Goal: Task Accomplishment & Management: Complete application form

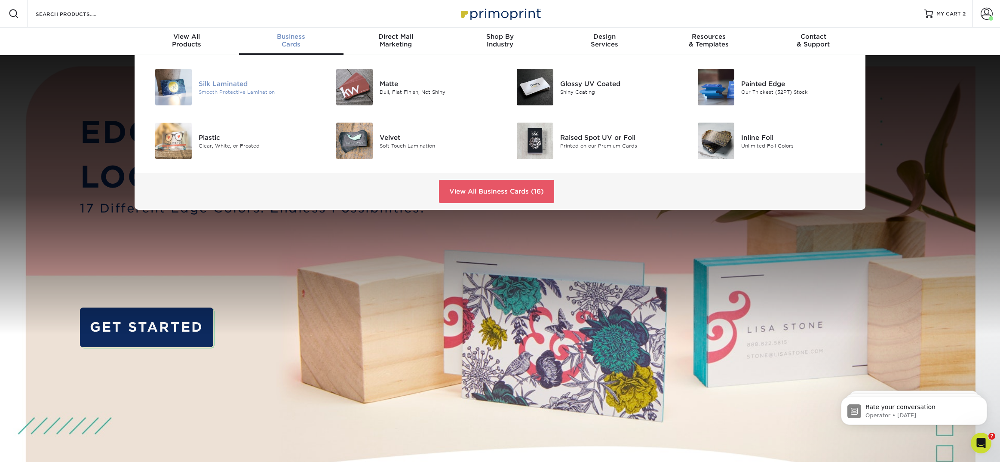
click at [256, 83] on div "Silk Laminated" at bounding box center [256, 83] width 114 height 9
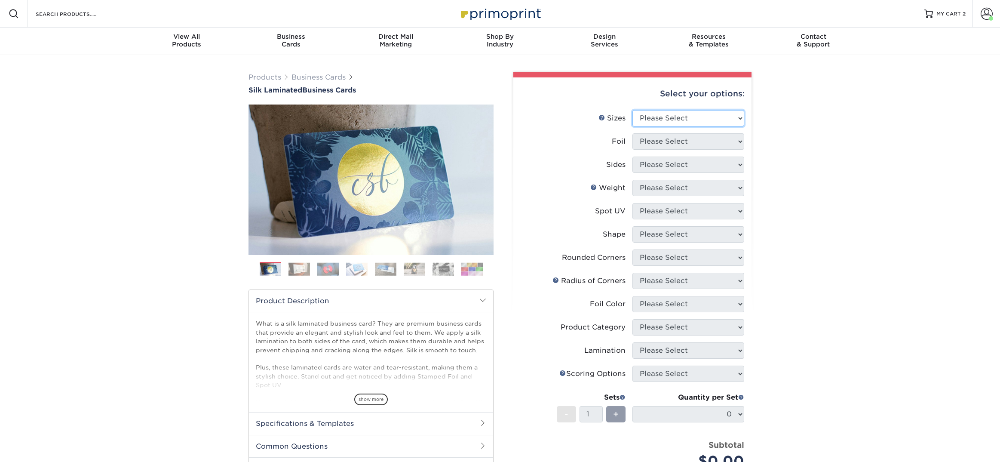
click at [723, 115] on select "Please Select 1.5" x 3.5" - Mini 1.75" x 3.5" - Mini 2" x 2" - Square 2" x 3" -…" at bounding box center [688, 118] width 112 height 16
click at [632, 110] on select "Please Select 1.5" x 3.5" - Mini 1.75" x 3.5" - Mini 2" x 2" - Square 2" x 3" -…" at bounding box center [688, 118] width 112 height 16
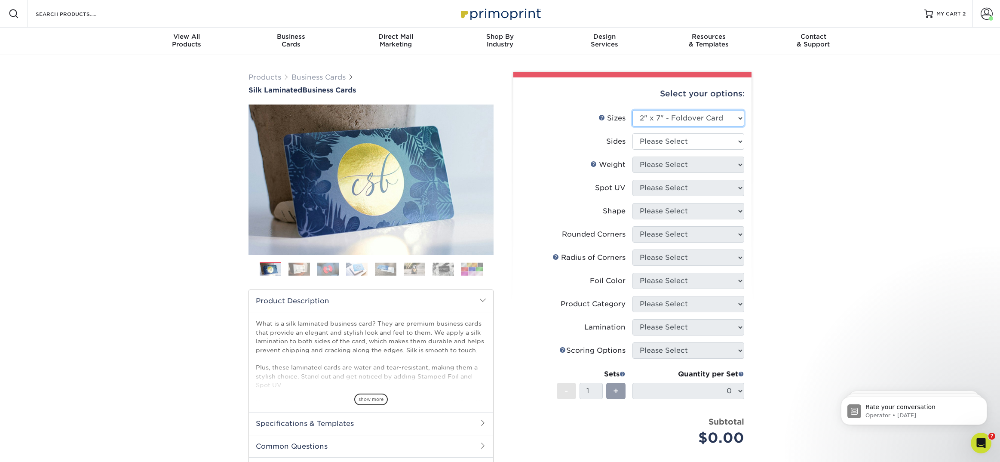
click at [697, 121] on select "Please Select 1.5" x 3.5" - Mini 1.75" x 3.5" - Mini 2" x 2" - Square 2" x 3" -…" at bounding box center [688, 118] width 112 height 16
select select "3.50x4.00"
click at [632, 110] on select "Please Select 1.5" x 3.5" - Mini 1.75" x 3.5" - Mini 2" x 2" - Square 2" x 3" -…" at bounding box center [688, 118] width 112 height 16
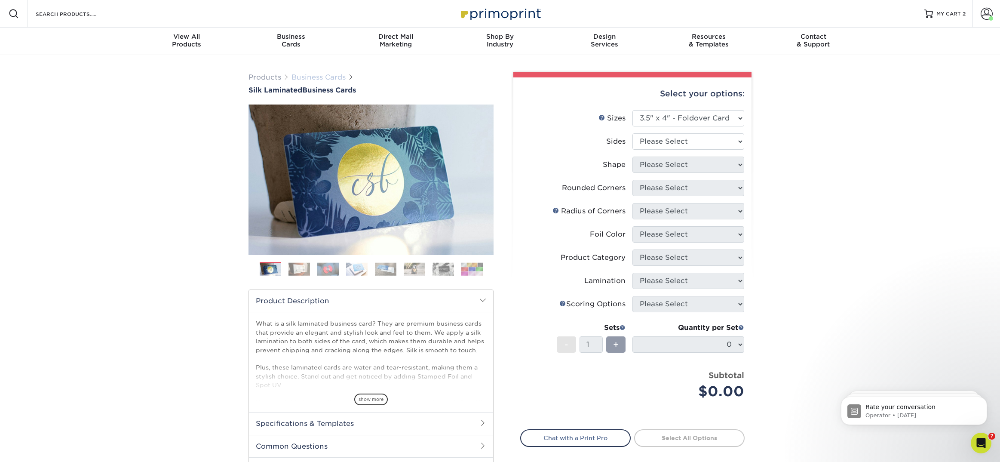
click at [324, 76] on link "Business Cards" at bounding box center [318, 77] width 54 height 8
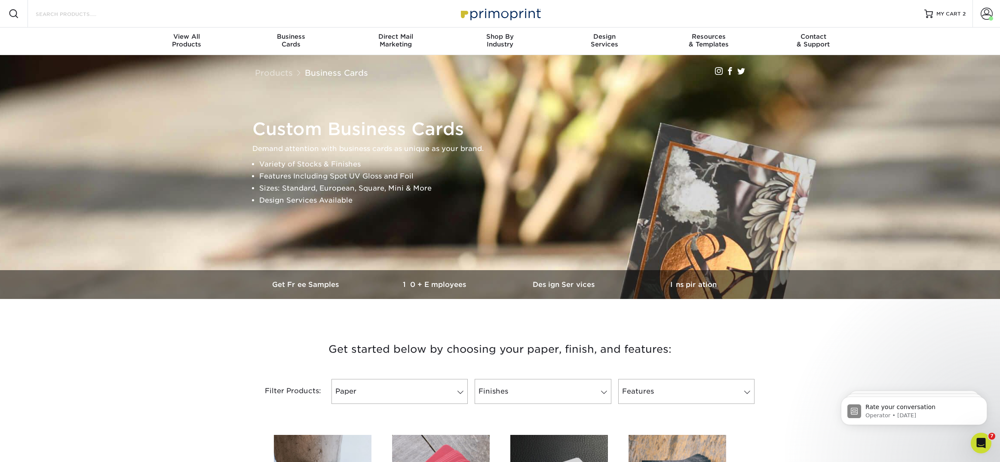
click at [83, 19] on div "Search Products" at bounding box center [73, 14] width 91 height 28
click at [83, 16] on input "Search Products" at bounding box center [77, 14] width 84 height 10
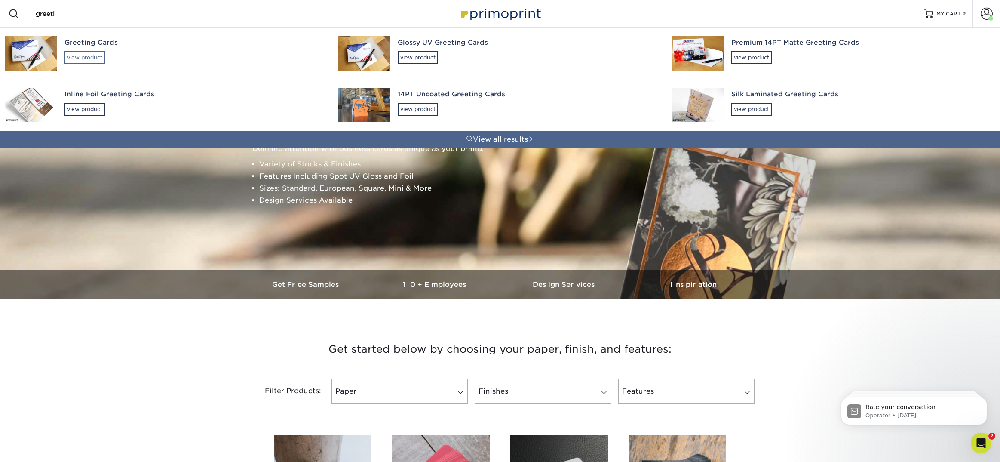
type input "greeti"
click at [99, 58] on div "view product" at bounding box center [84, 57] width 40 height 13
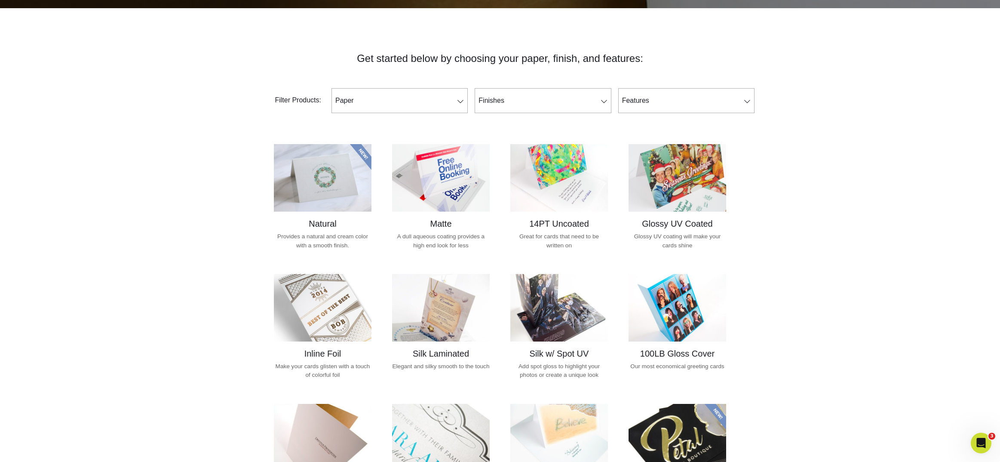
click at [430, 225] on h2 "Matte" at bounding box center [441, 223] width 98 height 10
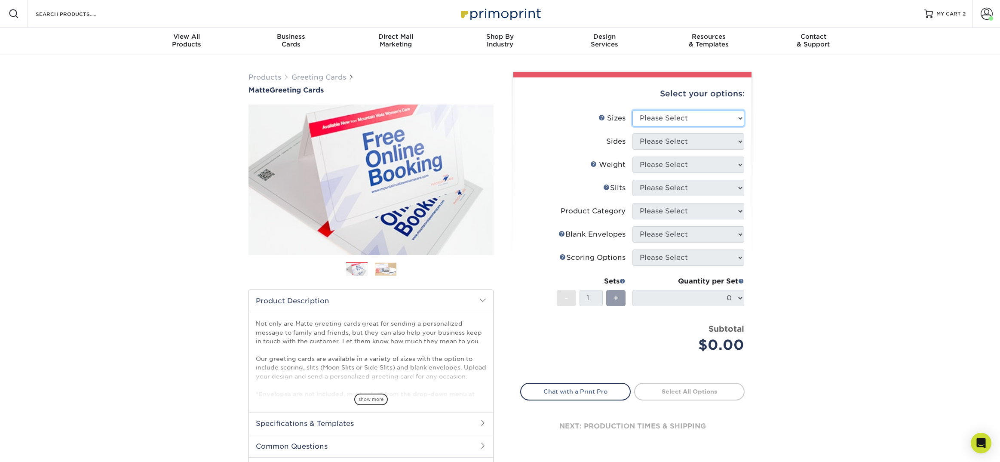
click at [683, 113] on select "Please Select 4.25" x 11" 5.5" x 8.5" 6" x 9" 6" x 12" 7" x 10" 8.5" x 11"" at bounding box center [688, 118] width 112 height 16
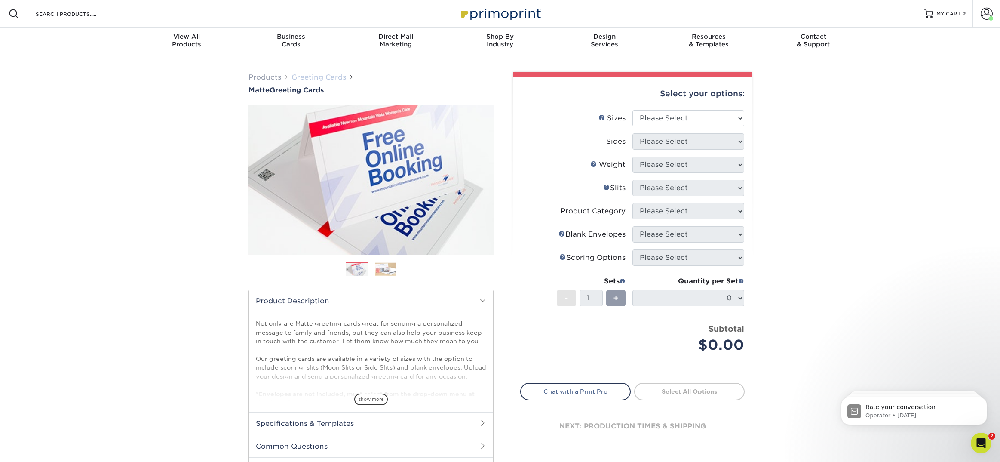
click at [310, 75] on link "Greeting Cards" at bounding box center [318, 77] width 55 height 8
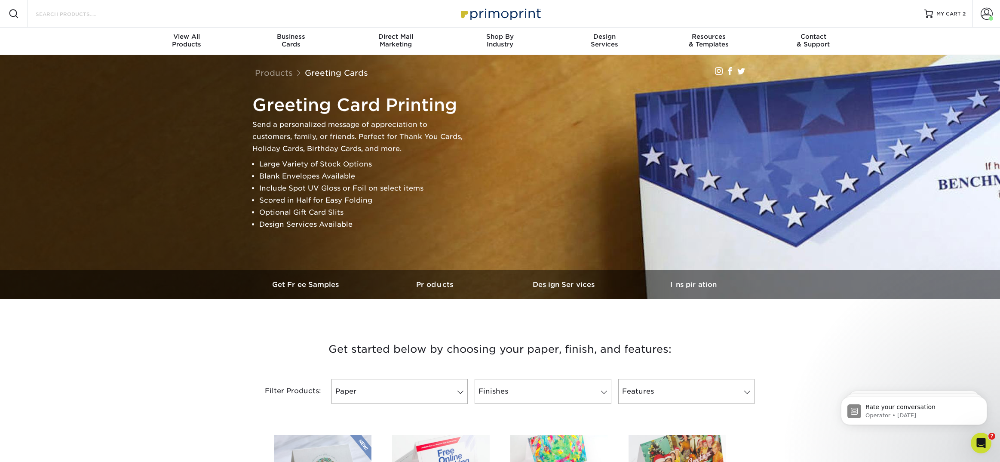
click at [96, 12] on input "Search Products" at bounding box center [77, 14] width 84 height 10
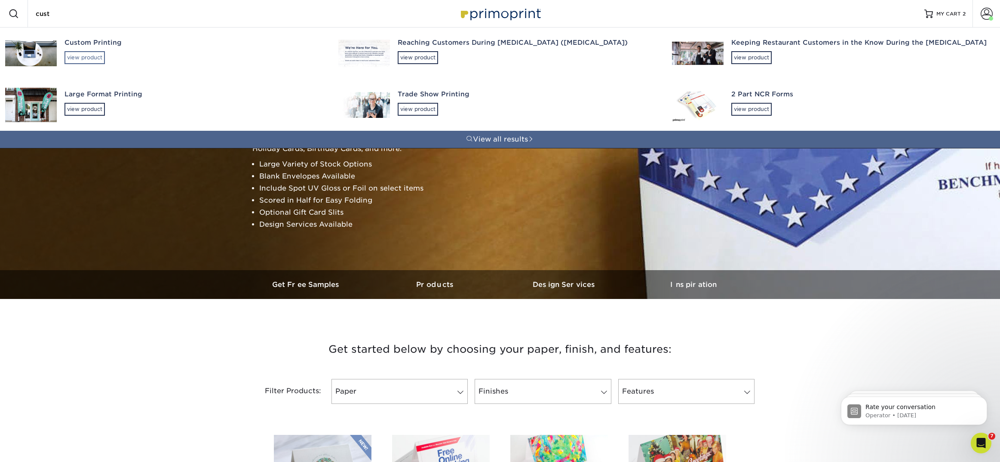
type input "cust"
click at [80, 56] on div "view product" at bounding box center [84, 57] width 40 height 13
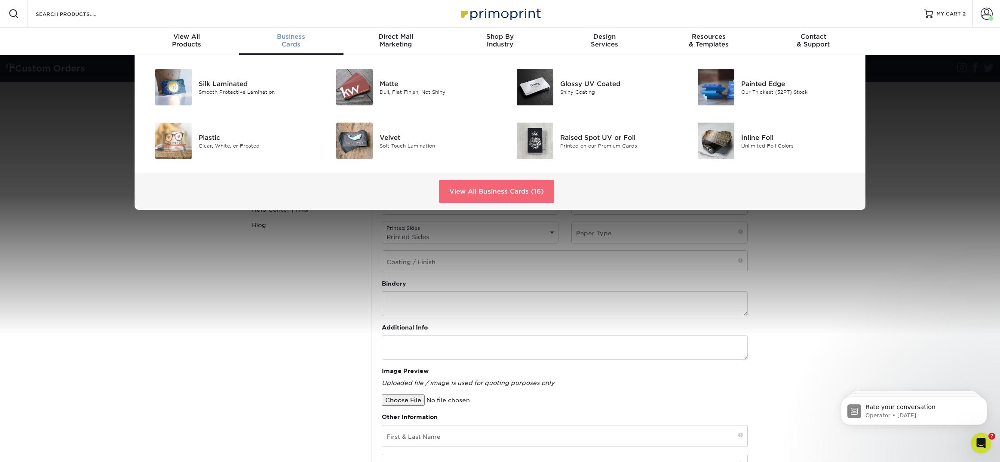
click at [490, 192] on link "View All Business Cards (16)" at bounding box center [496, 191] width 115 height 23
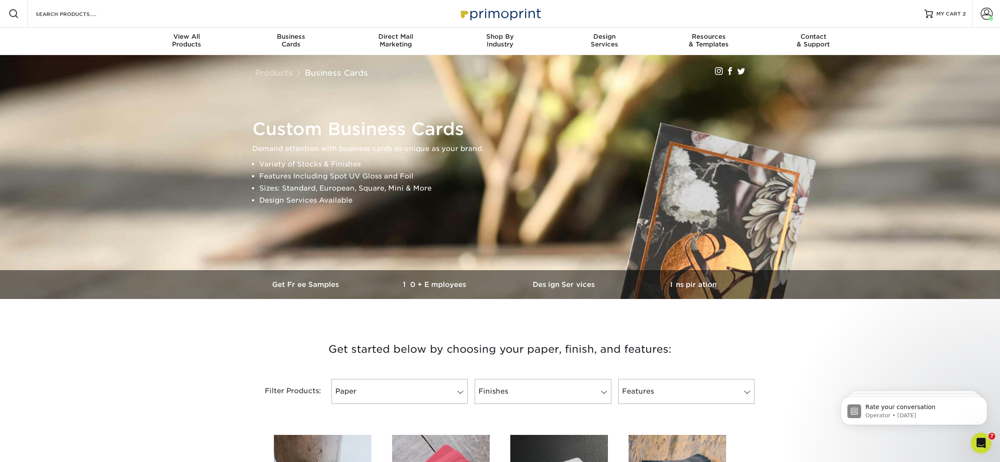
click at [73, 7] on div "Search Products" at bounding box center [73, 14] width 91 height 28
click at [70, 15] on input "Search Products" at bounding box center [77, 14] width 84 height 10
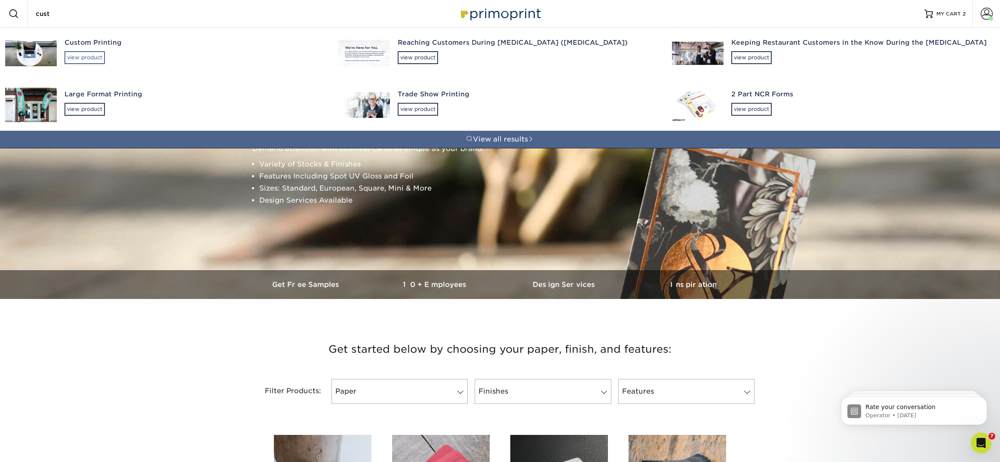
type input "cust"
click at [82, 57] on div "view product" at bounding box center [84, 57] width 40 height 13
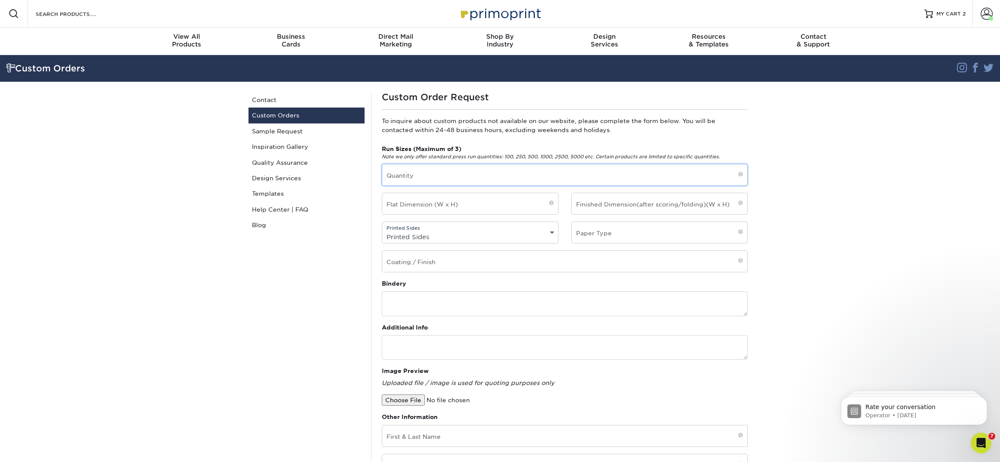
click at [394, 177] on input "text" at bounding box center [564, 174] width 365 height 21
type input "100"
click at [462, 206] on input "text" at bounding box center [470, 203] width 176 height 21
paste input "2" X 3.5""
type input "2" X 3.5""
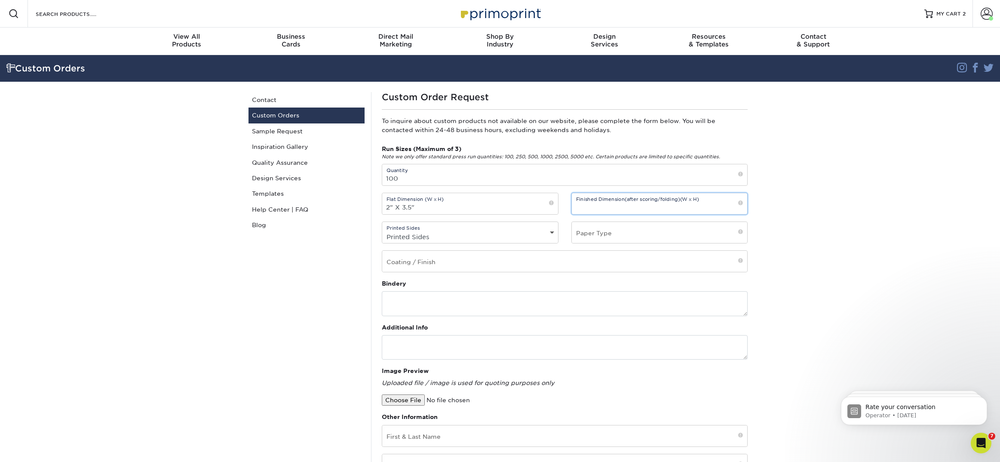
click at [649, 201] on input "text" at bounding box center [660, 203] width 176 height 21
paste input "2" X 3.5""
type input "2" X 3.5""
click at [421, 230] on div "Printed Sides Printed Sides 4/0 - Single Sided 4/4 - Double Sided" at bounding box center [470, 232] width 177 height 22
click at [423, 236] on select "Printed Sides 4/0 - Single Sided 4/4 - Double Sided" at bounding box center [470, 236] width 176 height 12
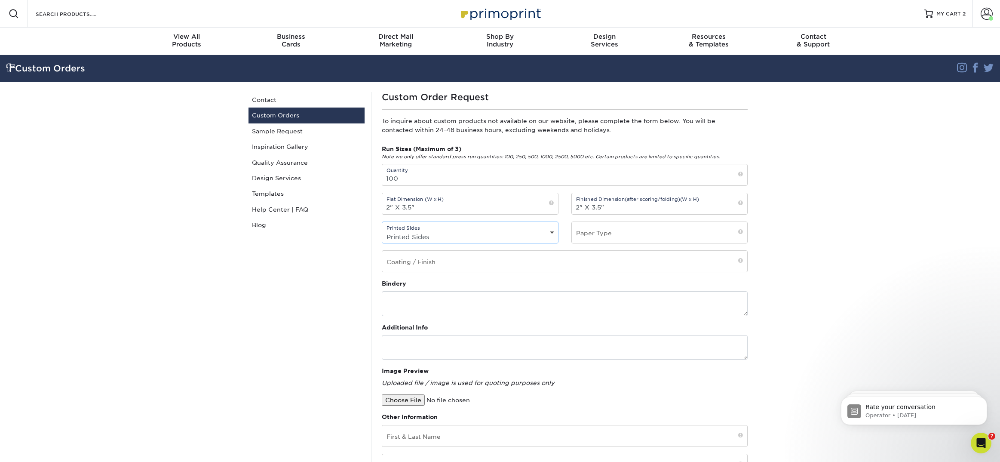
select select "4/4 - Double Sided"
click at [382, 230] on select "Printed Sides 4/0 - Single Sided 4/4 - Double Sided" at bounding box center [470, 236] width 176 height 12
click at [581, 231] on input "text" at bounding box center [660, 232] width 176 height 21
type input "19PT Velvet Laminated Business Cards"
click at [505, 256] on input "text" at bounding box center [564, 261] width 365 height 21
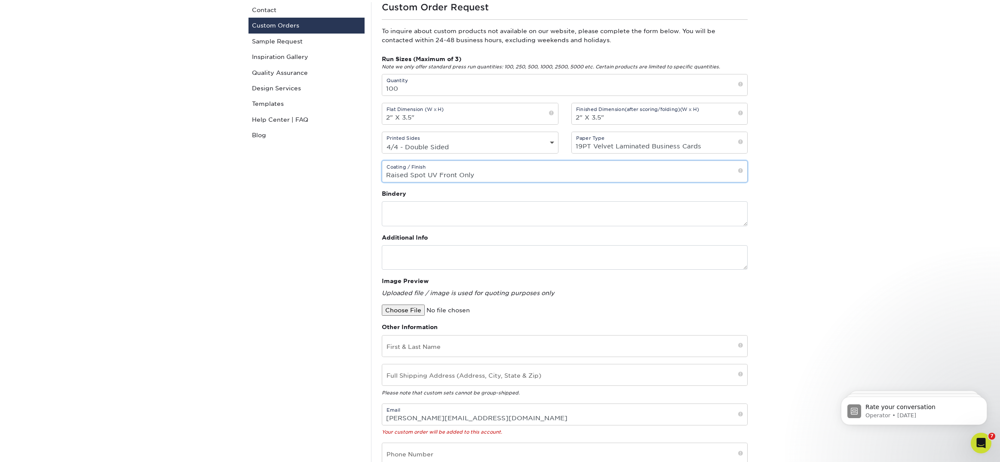
scroll to position [93, 0]
type input "Raised Spot UV Front Only"
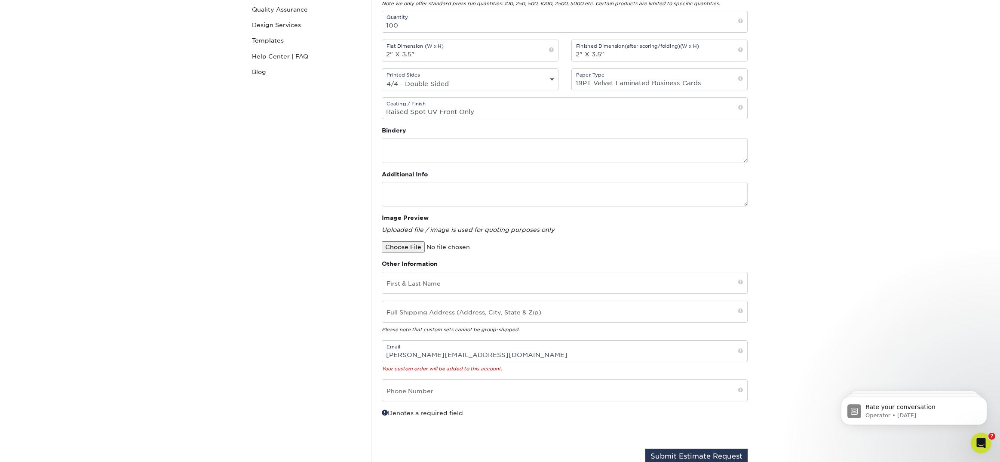
scroll to position [161, 0]
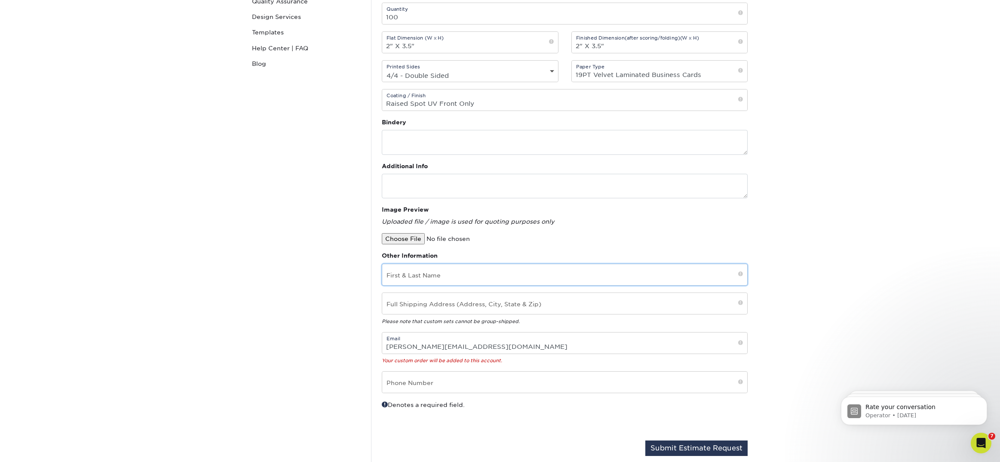
click at [399, 274] on input "text" at bounding box center [564, 274] width 365 height 21
paste input "Raul Martinez"
type input "Raul Martinez"
click at [452, 301] on input "text" at bounding box center [564, 303] width 365 height 21
type input "2269 22nd St. santa Monica CA 90405"
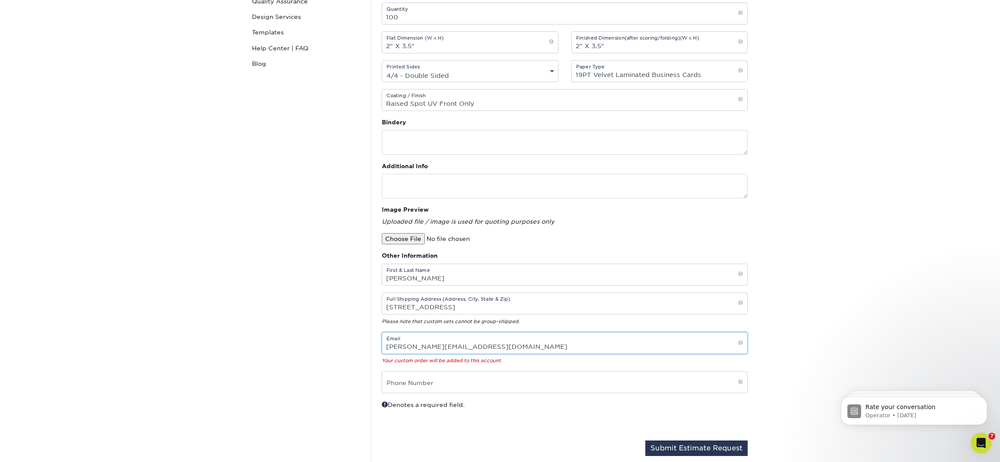
scroll to position [0, 0]
drag, startPoint x: 475, startPoint y: 344, endPoint x: 350, endPoint y: 346, distance: 124.7
click at [350, 346] on div "Custom Orders Contact Custom Orders Sample Request Inspiration Gallery Quality …" at bounding box center [500, 196] width 516 height 552
paste input "raul@martineziplaw"
type input "raul@martineziplaw.com"
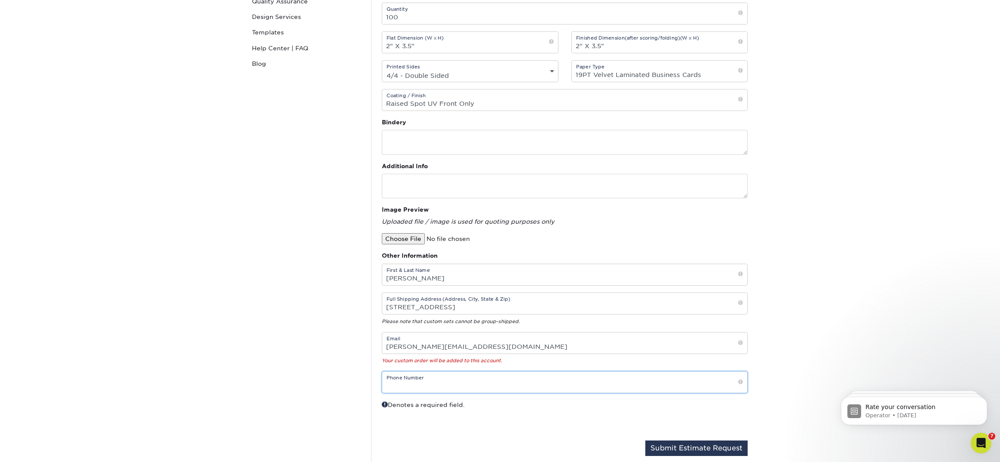
click at [404, 379] on input "text" at bounding box center [564, 381] width 365 height 21
paste input "310 592 2015"
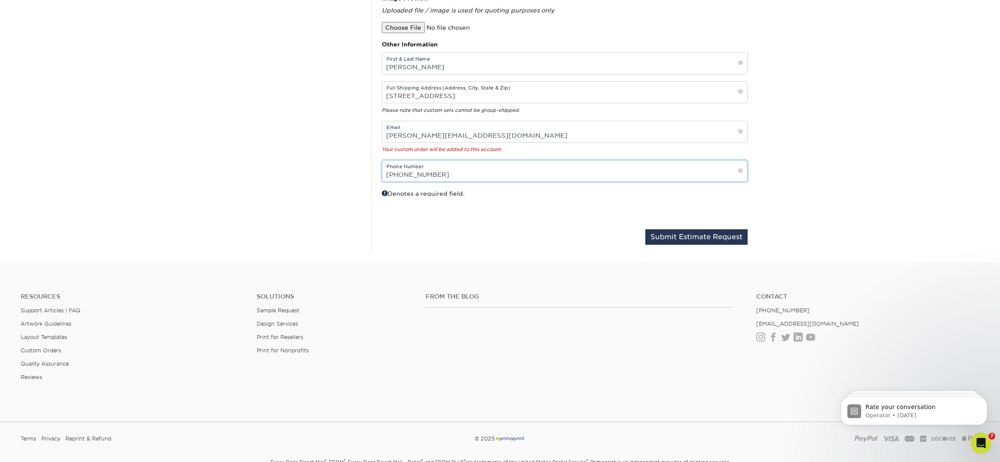
scroll to position [424, 0]
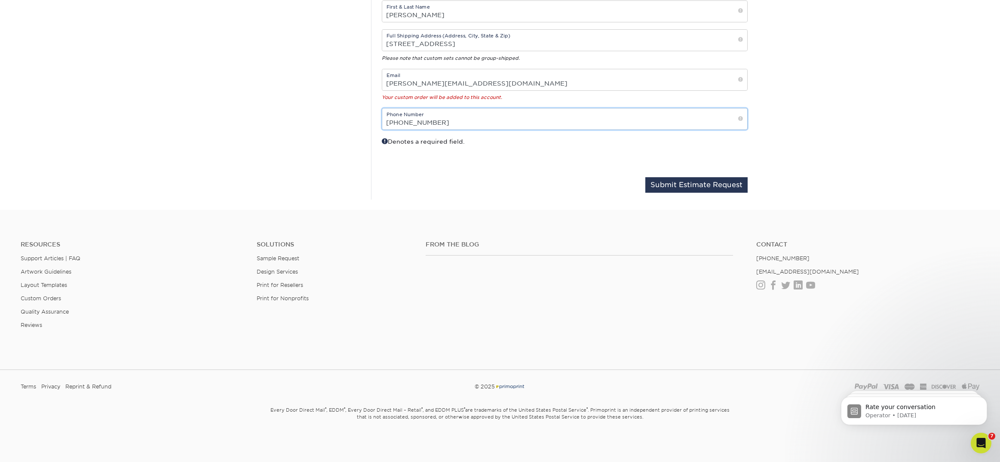
type input "310 592 2015"
click at [686, 187] on button "Submit Estimate Request" at bounding box center [696, 184] width 102 height 15
